Goal: Transaction & Acquisition: Purchase product/service

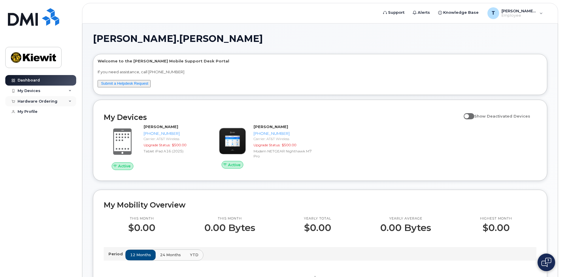
click at [65, 102] on div "Hardware Ordering" at bounding box center [40, 101] width 71 height 11
click at [47, 121] on link "New Order" at bounding box center [46, 123] width 61 height 11
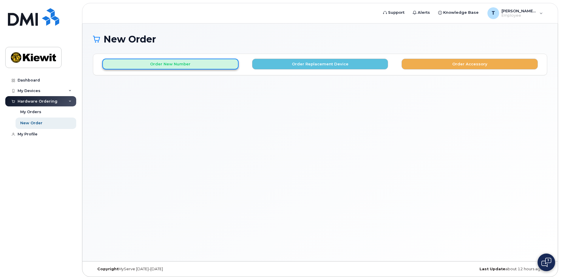
click at [195, 69] on button "Order New Number" at bounding box center [170, 64] width 136 height 11
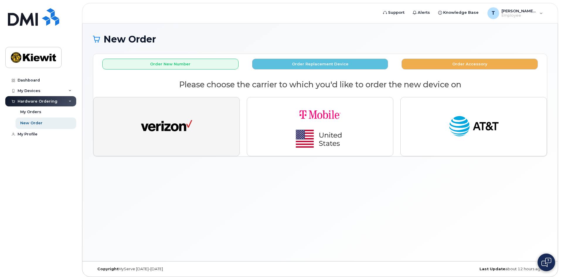
drag, startPoint x: 195, startPoint y: 131, endPoint x: 357, endPoint y: 183, distance: 170.8
click at [413, 231] on div "New Order × Share This Order If you want to allow others to create or edit orde…" at bounding box center [320, 142] width 476 height 238
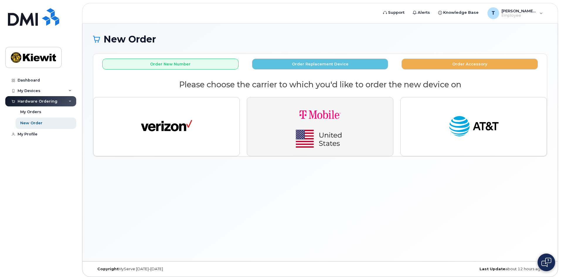
click at [332, 129] on img "button" at bounding box center [320, 126] width 82 height 49
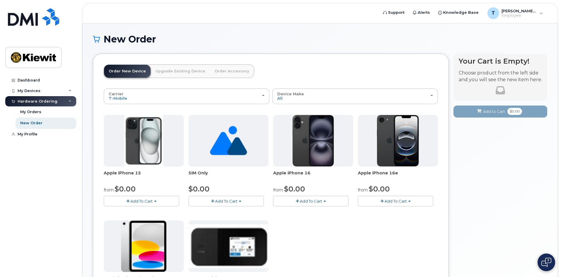
click at [234, 73] on link "Order Accessory" at bounding box center [232, 71] width 44 height 13
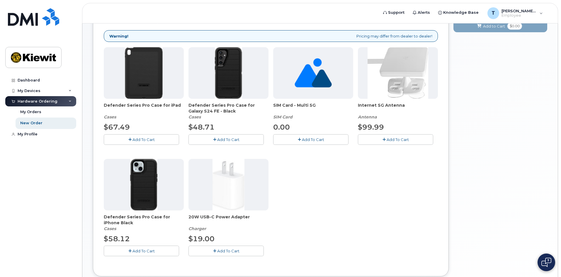
scroll to position [98, 0]
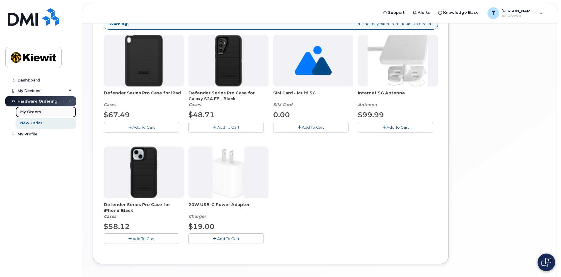
click at [63, 110] on link "My Orders" at bounding box center [46, 111] width 61 height 11
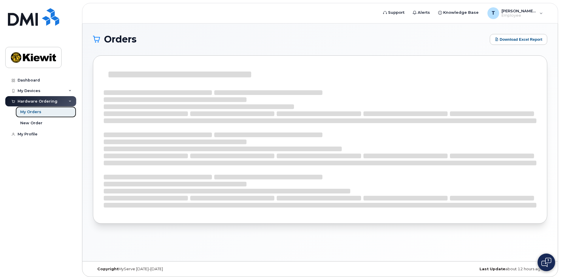
click at [43, 111] on link "My Orders" at bounding box center [46, 111] width 61 height 11
